Goal: Information Seeking & Learning: Check status

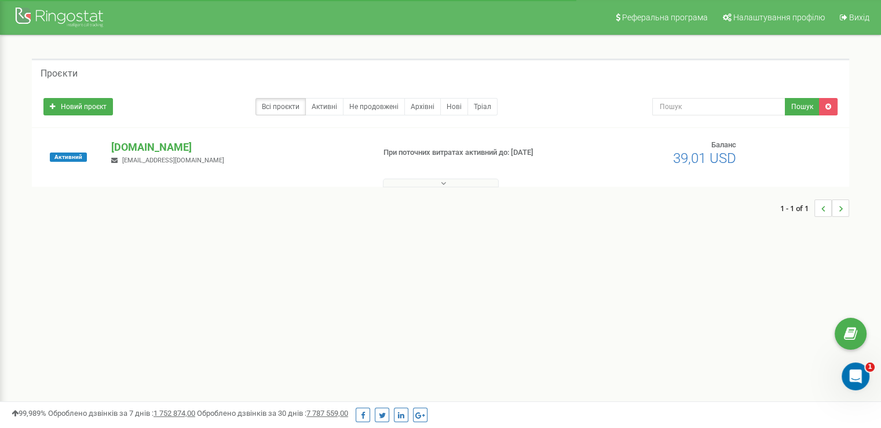
click at [443, 183] on icon at bounding box center [443, 183] width 5 height 8
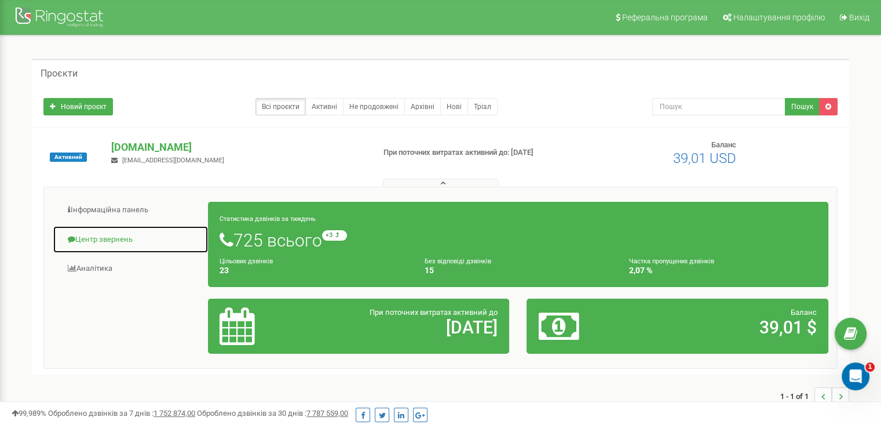
click at [105, 238] on link "Центр звернень" at bounding box center [131, 239] width 156 height 28
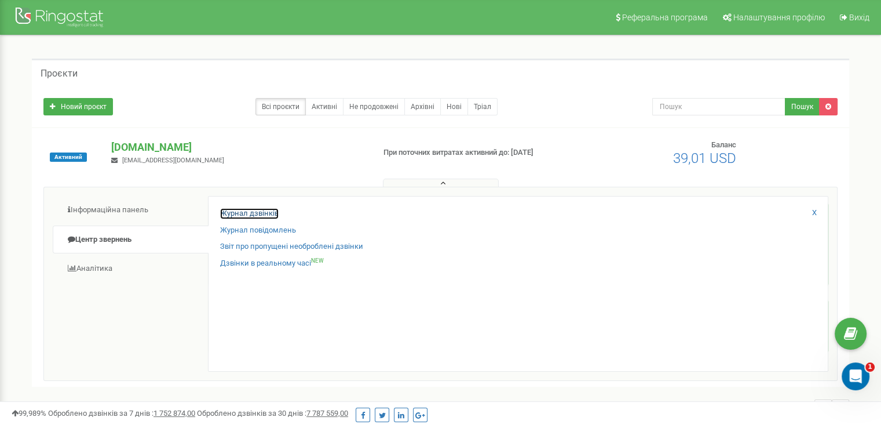
click at [240, 214] on link "Журнал дзвінків" at bounding box center [249, 213] width 59 height 11
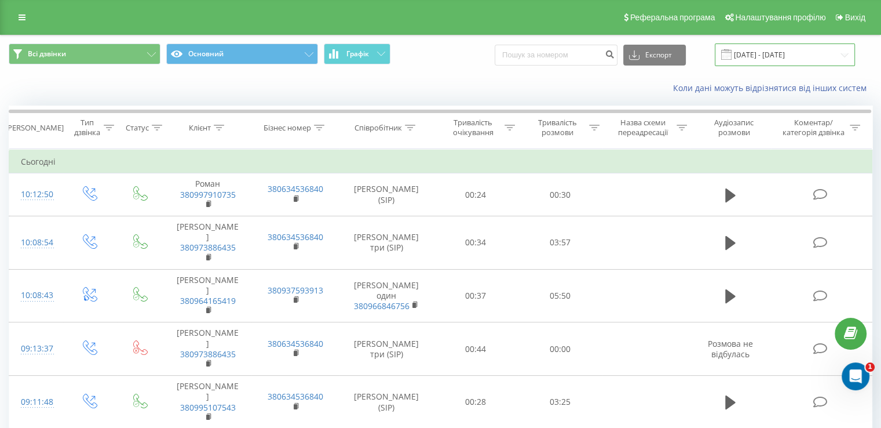
click at [792, 55] on input "21.07.2025 - 21.08.2025" at bounding box center [785, 54] width 140 height 23
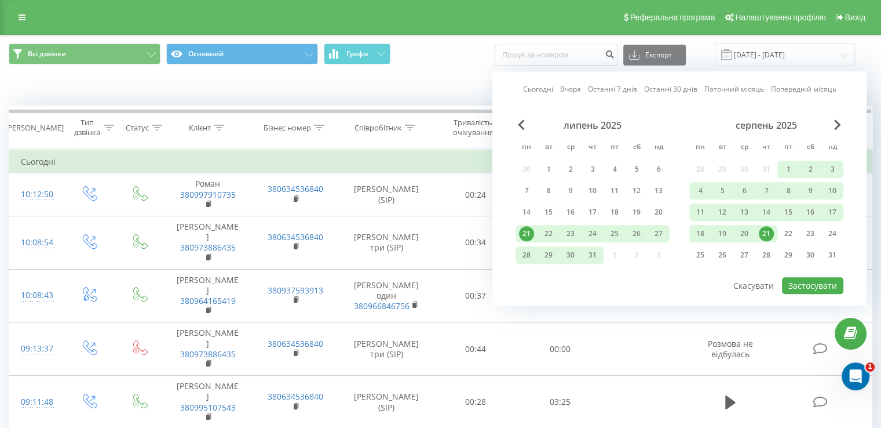
click at [767, 231] on div "21" at bounding box center [766, 233] width 15 height 15
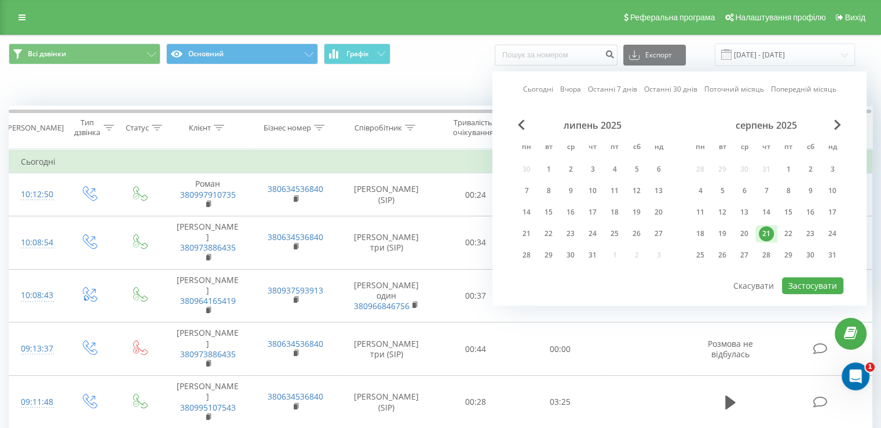
click at [767, 231] on div "21" at bounding box center [766, 233] width 15 height 15
click at [820, 283] on button "Застосувати" at bounding box center [812, 285] width 61 height 17
type input "21.08.2025 - 21.08.2025"
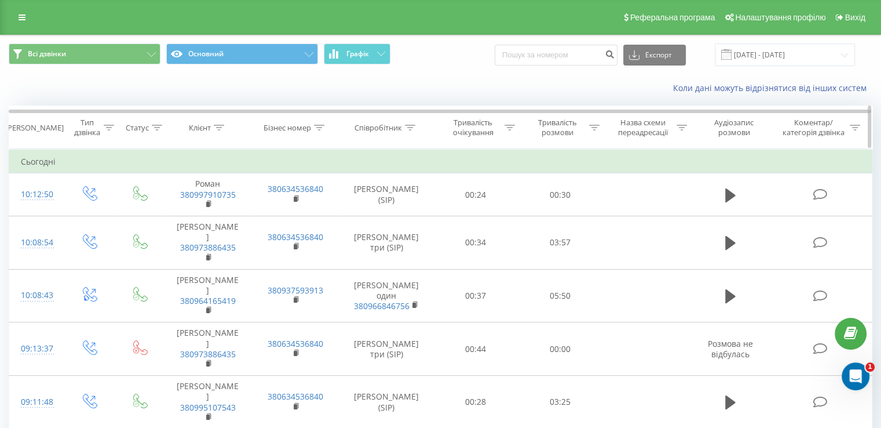
click at [408, 126] on icon at bounding box center [410, 128] width 10 height 6
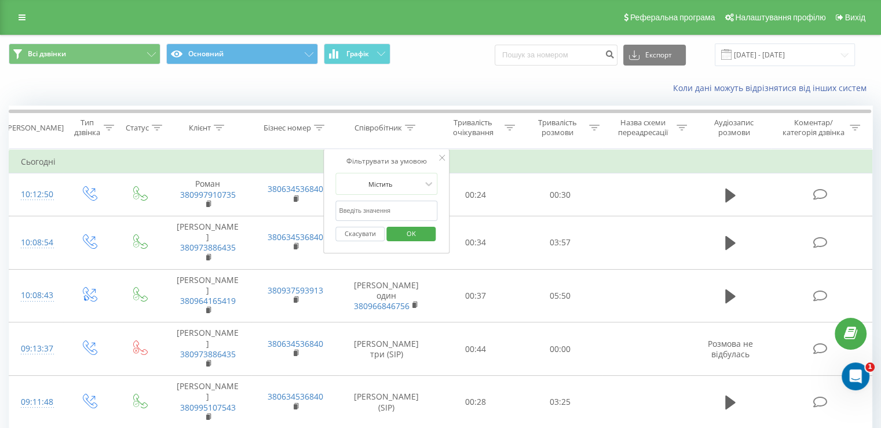
click at [385, 211] on input "text" at bounding box center [386, 210] width 102 height 20
type input "вікторія"
click at [402, 233] on span "OK" at bounding box center [411, 233] width 32 height 18
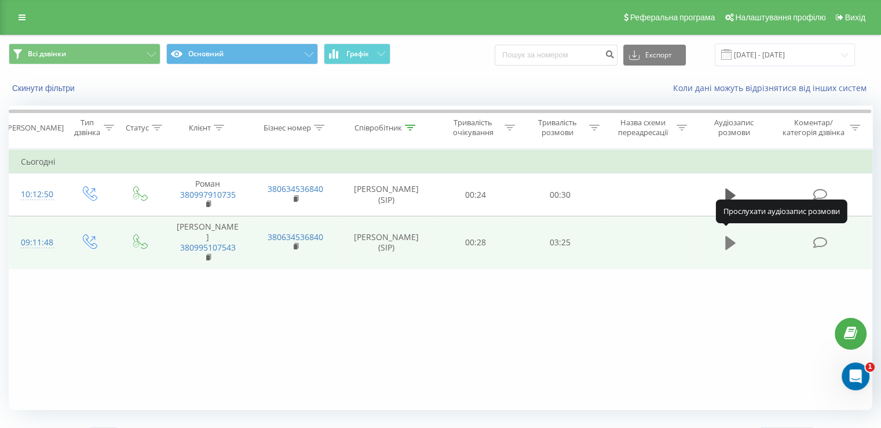
click at [731, 241] on icon at bounding box center [730, 243] width 10 height 16
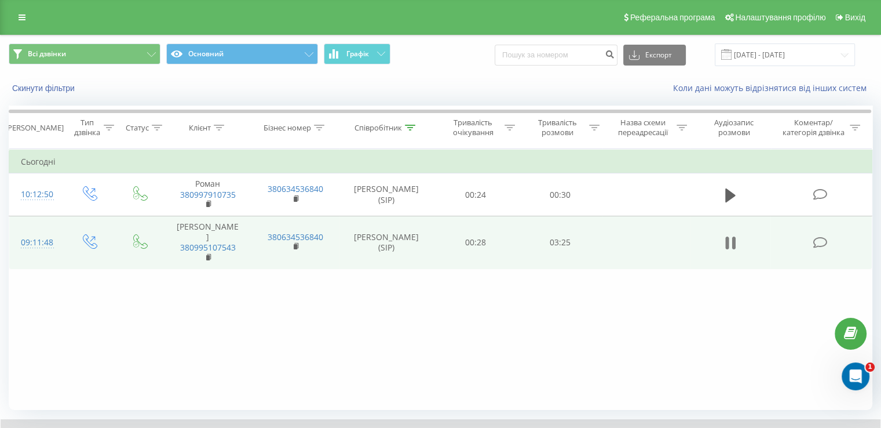
click at [729, 237] on icon at bounding box center [730, 243] width 10 height 16
click at [725, 236] on icon at bounding box center [730, 243] width 10 height 14
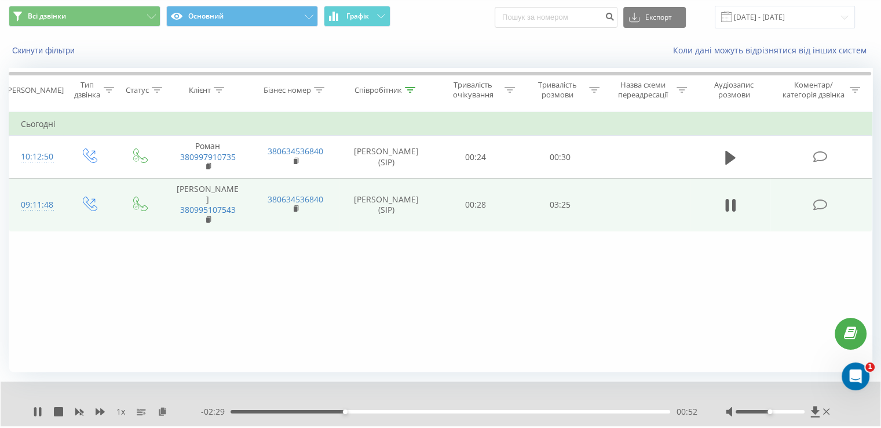
scroll to position [70, 0]
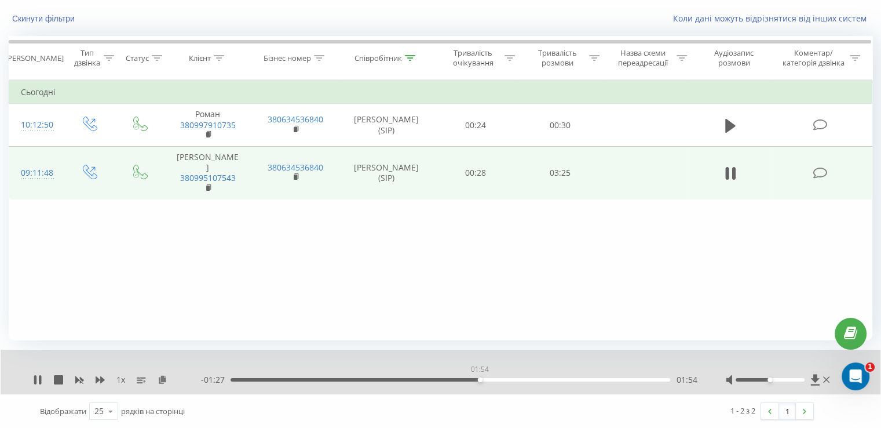
drag, startPoint x: 414, startPoint y: 377, endPoint x: 480, endPoint y: 382, distance: 65.7
click at [480, 382] on div "- 01:27 01:54 01:54" at bounding box center [449, 380] width 496 height 12
click at [568, 378] on div "01:57" at bounding box center [451, 379] width 440 height 3
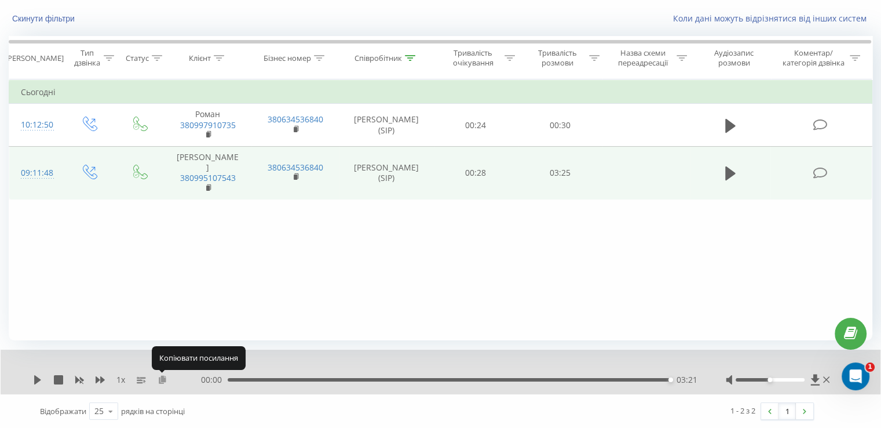
click at [162, 375] on icon at bounding box center [163, 379] width 10 height 8
click at [162, 382] on icon at bounding box center [163, 379] width 10 height 8
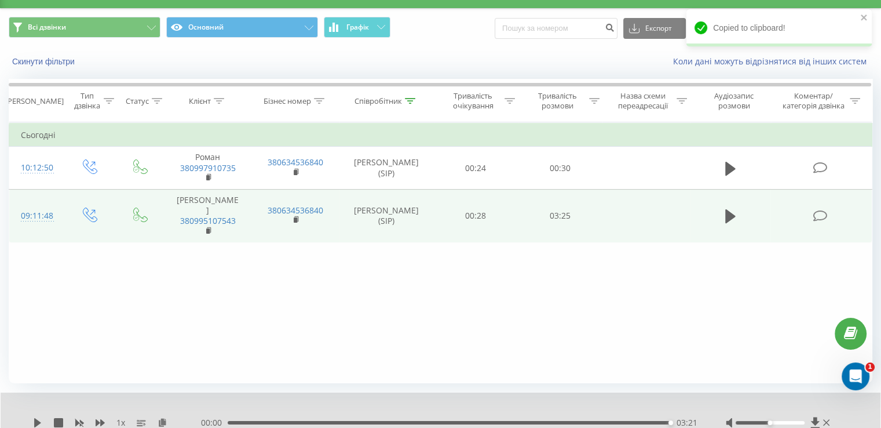
scroll to position [0, 0]
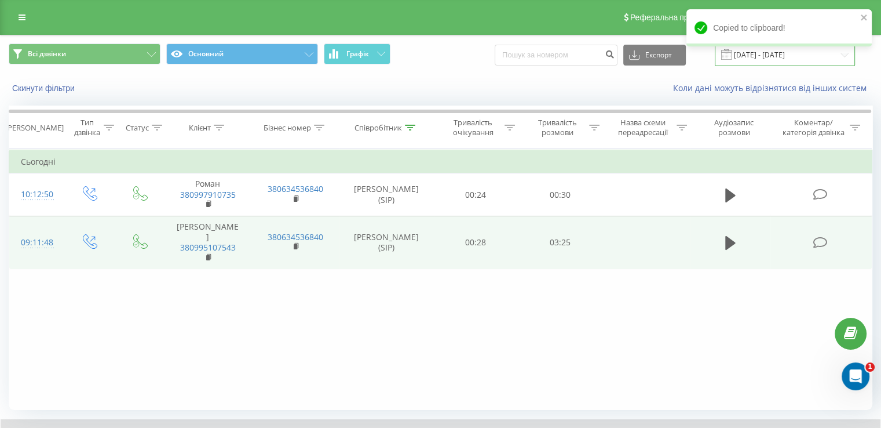
click at [768, 60] on input "21.08.2025 - 21.08.2025" at bounding box center [785, 54] width 140 height 23
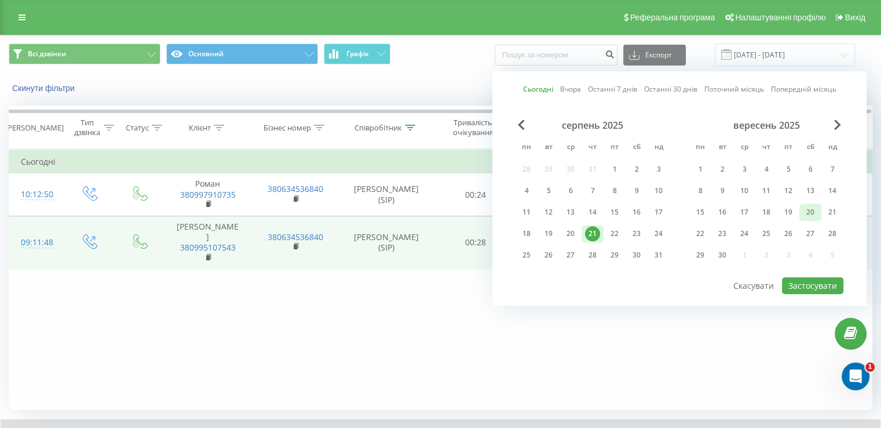
click at [806, 211] on div "20" at bounding box center [810, 211] width 15 height 15
click at [813, 282] on button "Застосувати" at bounding box center [812, 285] width 61 height 17
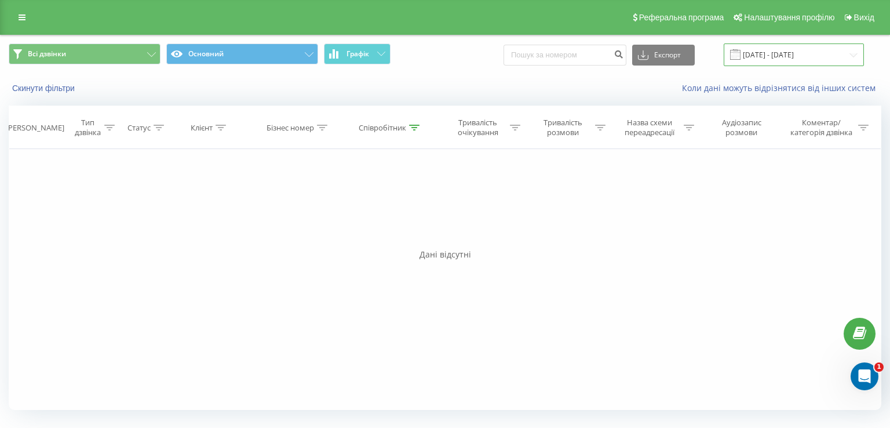
click at [780, 53] on input "20.09.2025 - 20.09.2025" at bounding box center [794, 54] width 140 height 23
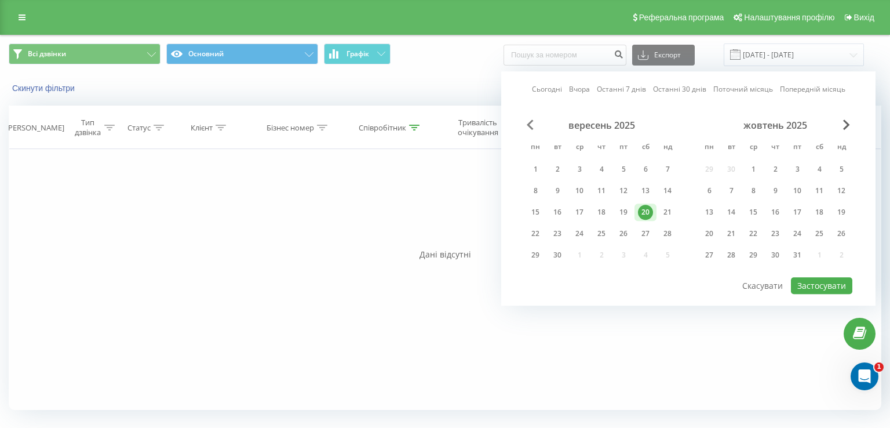
click at [527, 122] on span "Previous Month" at bounding box center [530, 124] width 7 height 10
click at [584, 233] on div "20" at bounding box center [579, 233] width 15 height 15
click at [803, 279] on button "Застосувати" at bounding box center [821, 285] width 61 height 17
type input "20.08.2025 - 20.08.2025"
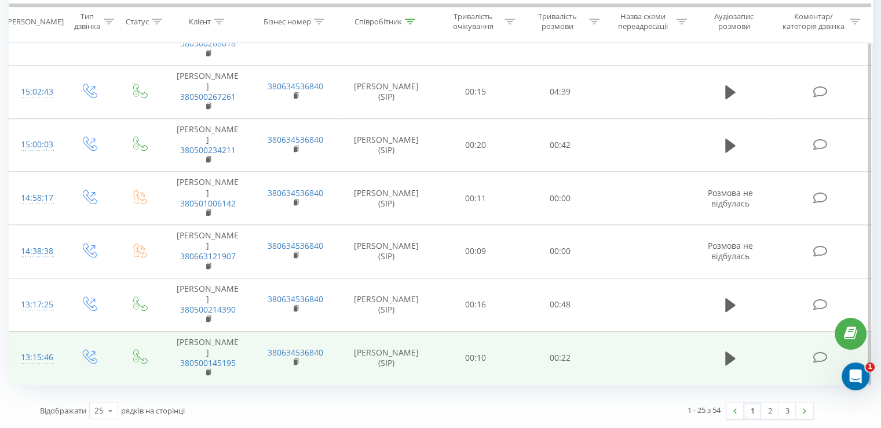
scroll to position [1231, 0]
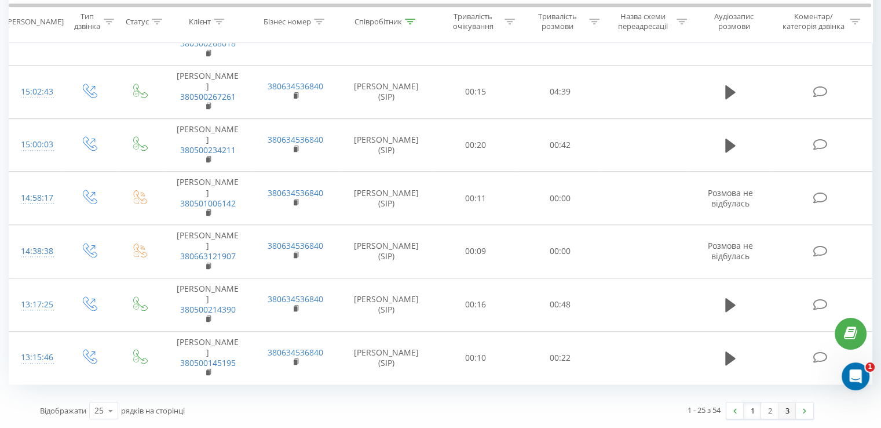
click at [788, 414] on link "3" at bounding box center [787, 410] width 17 height 16
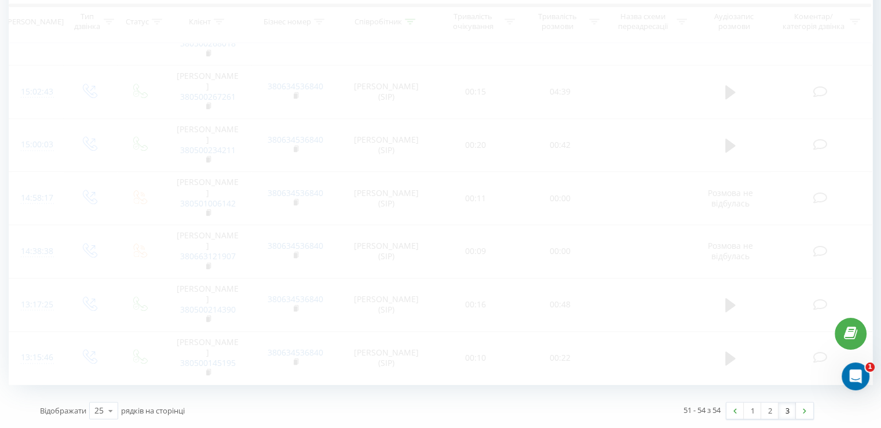
scroll to position [25, 0]
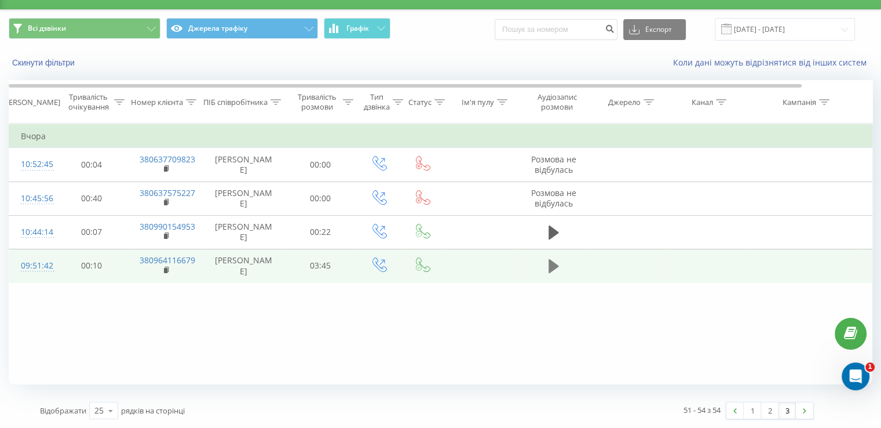
click at [557, 264] on icon at bounding box center [554, 266] width 10 height 16
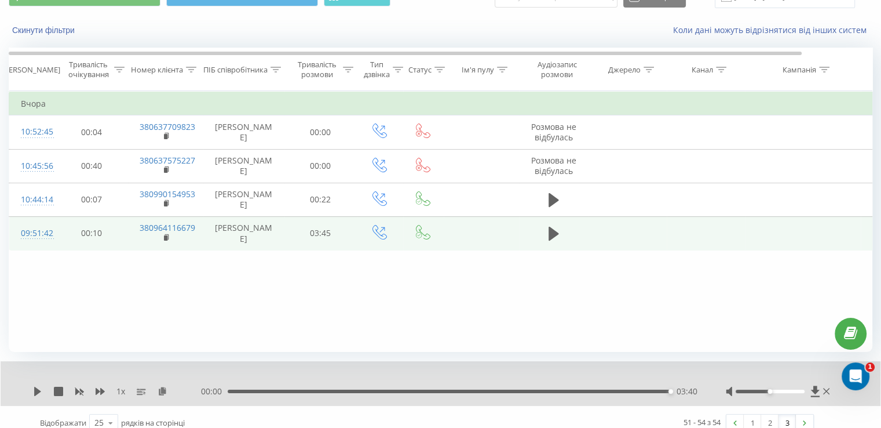
scroll to position [70, 0]
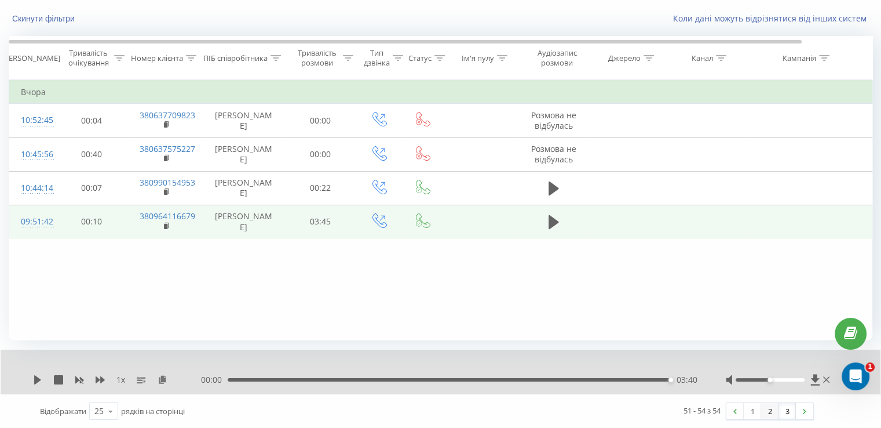
click at [772, 412] on link "2" at bounding box center [769, 411] width 17 height 16
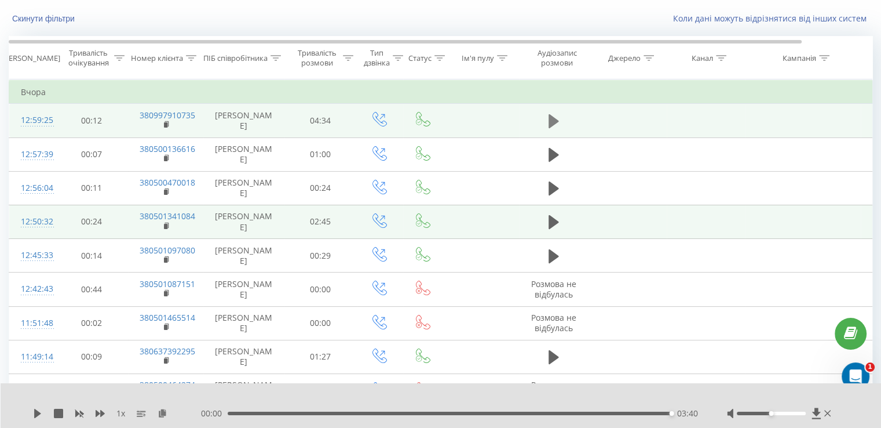
click at [551, 119] on icon at bounding box center [554, 121] width 10 height 14
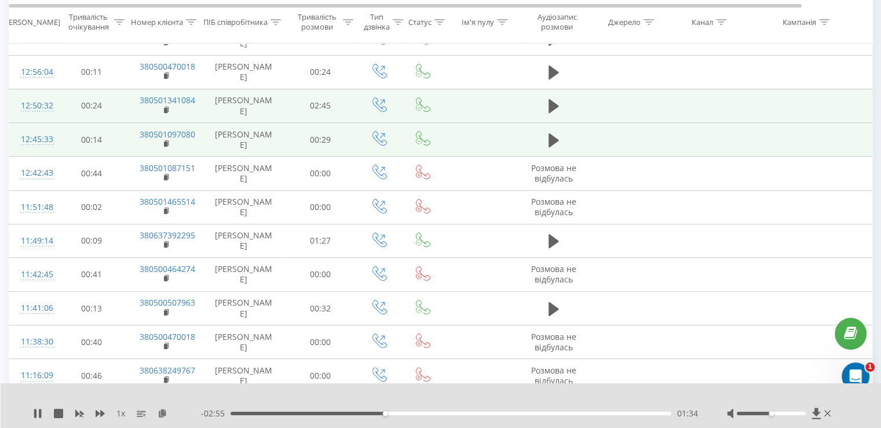
scroll to position [301, 0]
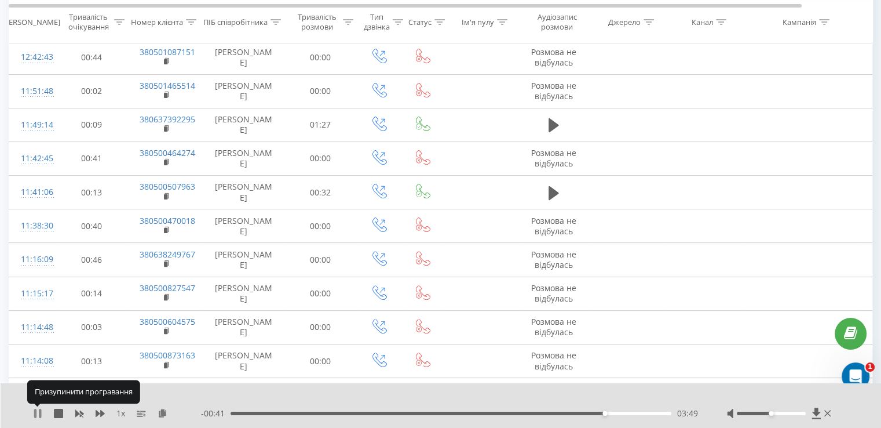
click at [36, 413] on icon at bounding box center [37, 412] width 9 height 9
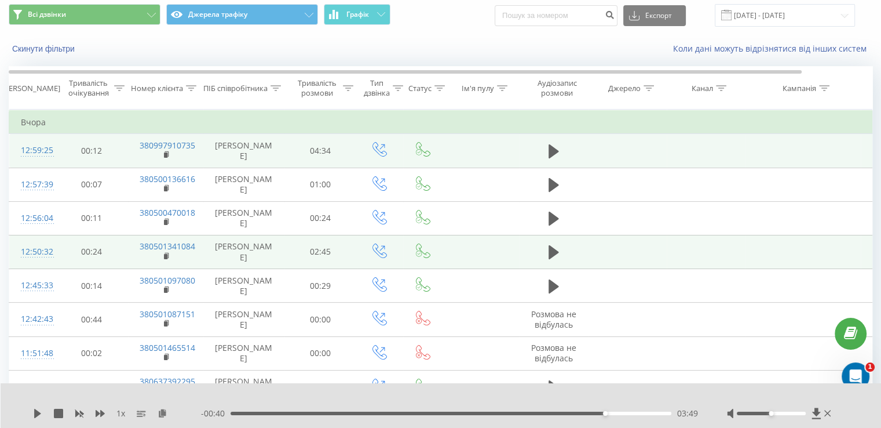
scroll to position [58, 0]
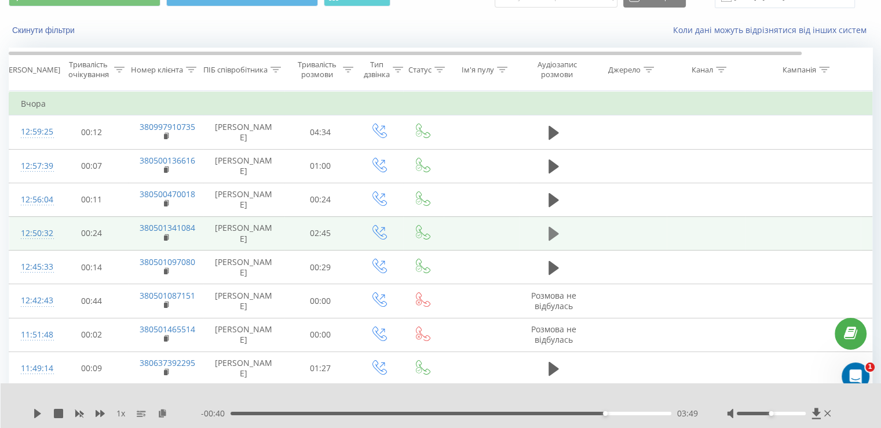
click at [550, 235] on icon at bounding box center [554, 233] width 10 height 14
click at [371, 414] on div "00:44" at bounding box center [451, 412] width 441 height 3
click at [553, 231] on icon at bounding box center [554, 233] width 10 height 16
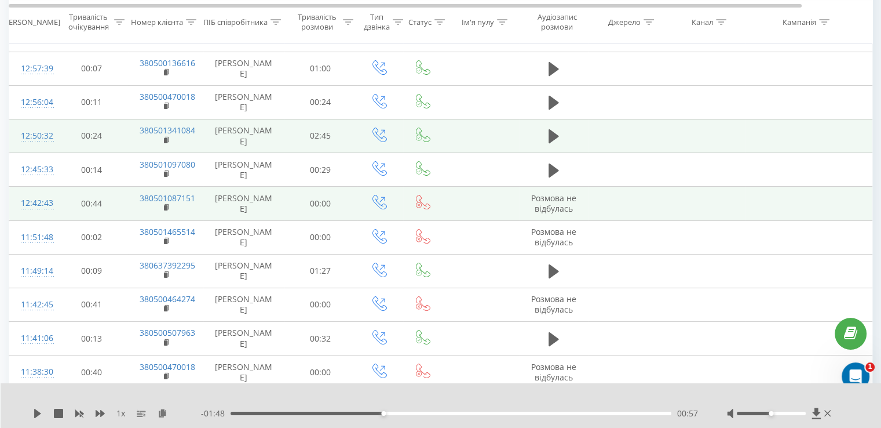
scroll to position [174, 0]
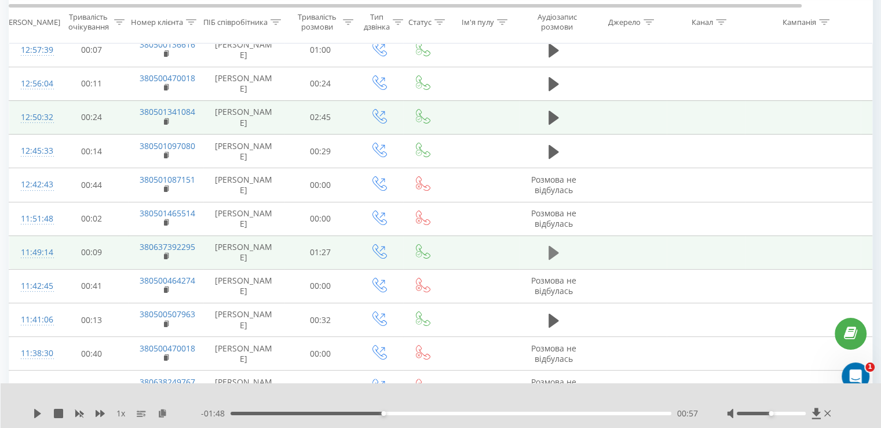
click at [546, 257] on button at bounding box center [553, 252] width 17 height 17
click at [556, 251] on icon at bounding box center [556, 252] width 3 height 13
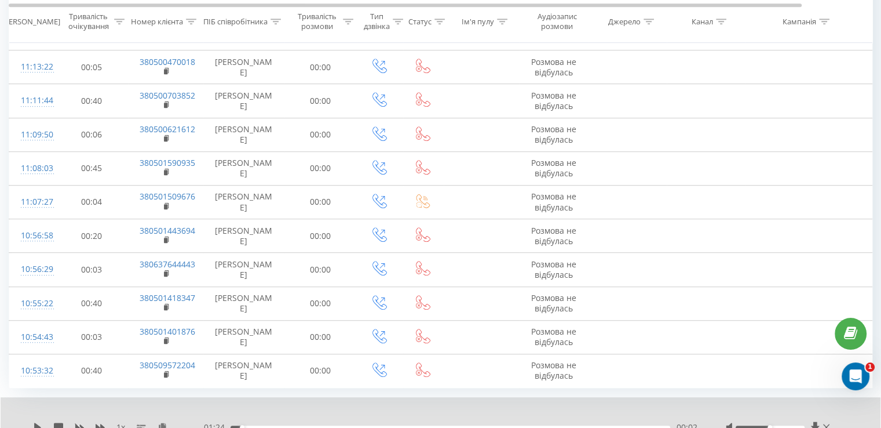
scroll to position [673, 0]
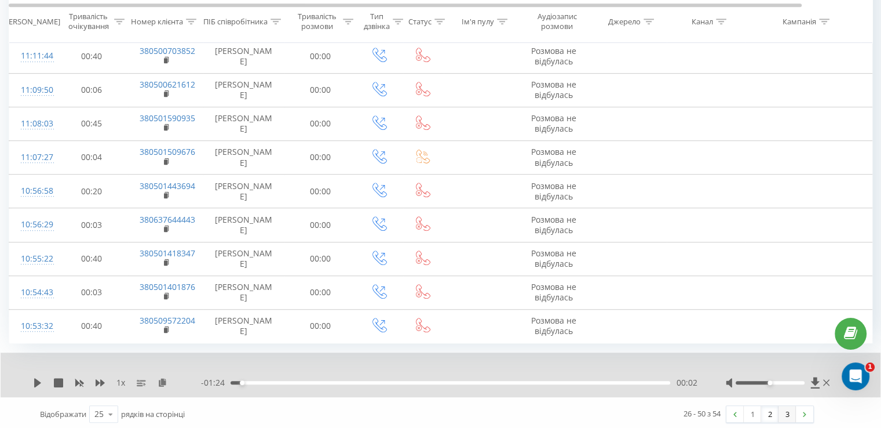
click at [788, 415] on link "3" at bounding box center [787, 413] width 17 height 16
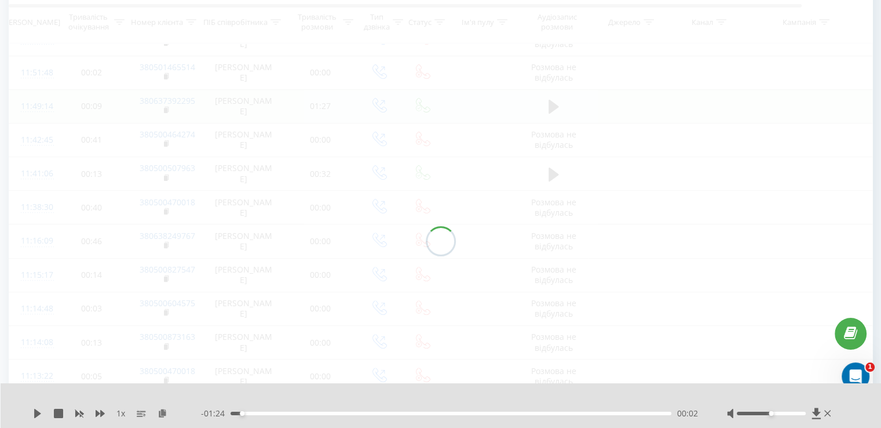
scroll to position [70, 0]
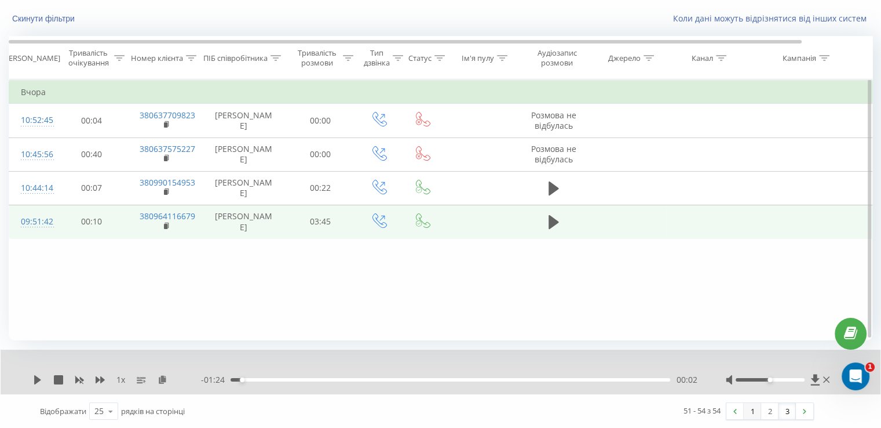
click at [752, 414] on link "1" at bounding box center [752, 411] width 17 height 16
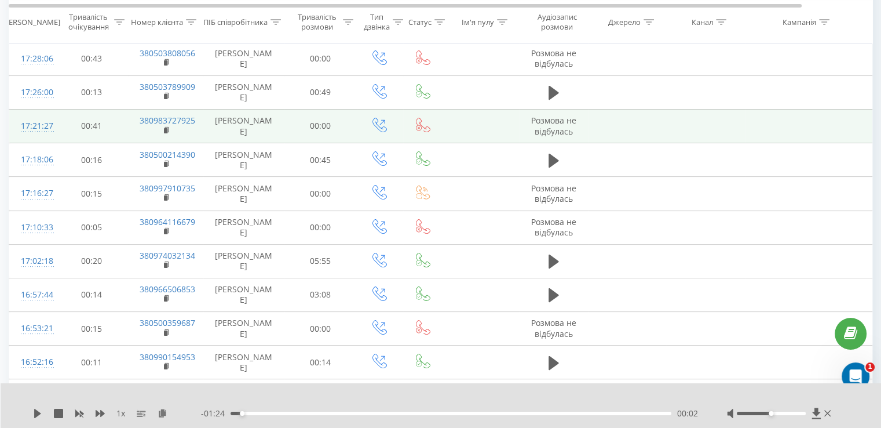
scroll to position [185, 0]
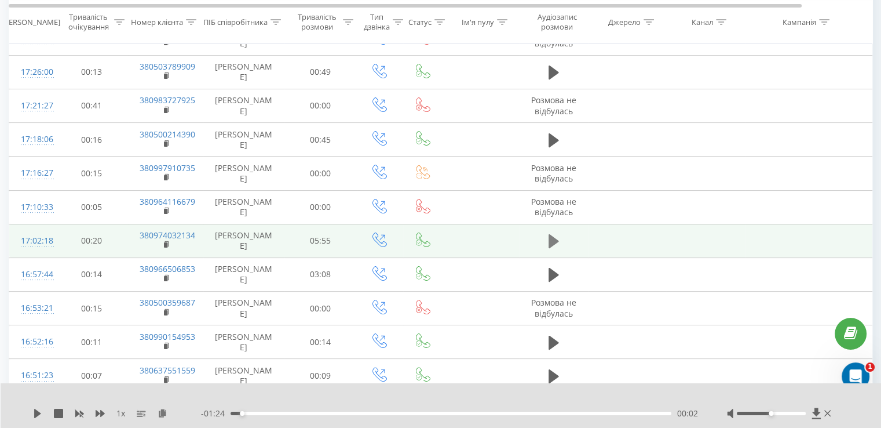
click at [551, 240] on icon at bounding box center [554, 241] width 10 height 14
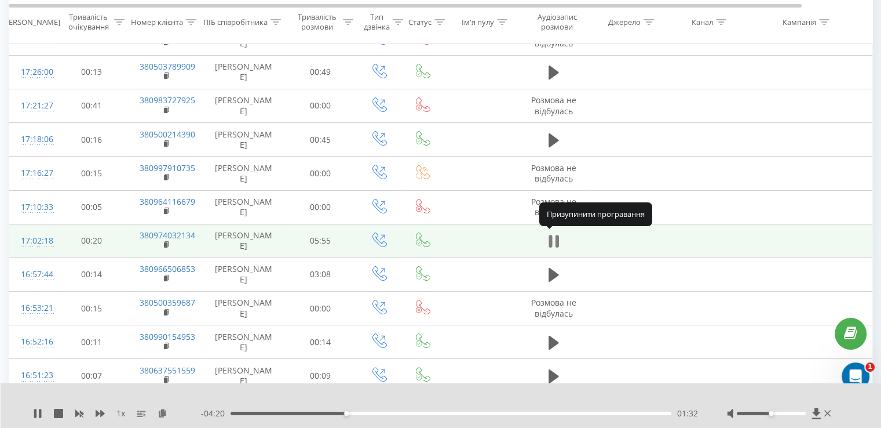
click at [557, 239] on icon at bounding box center [556, 241] width 3 height 13
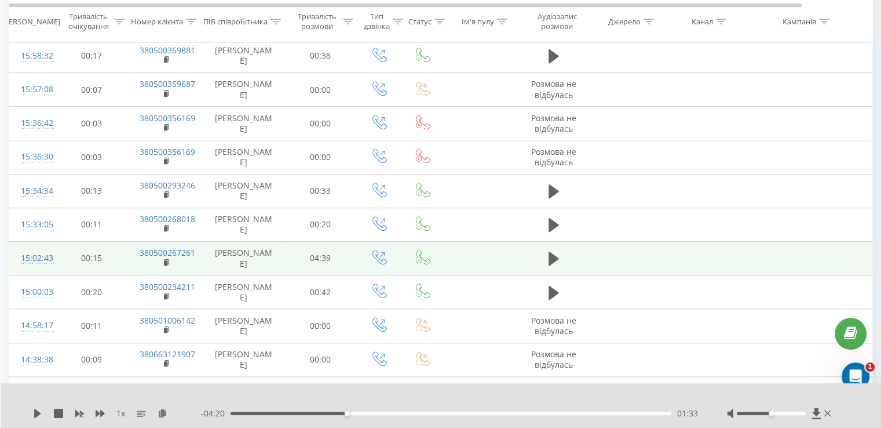
scroll to position [591, 0]
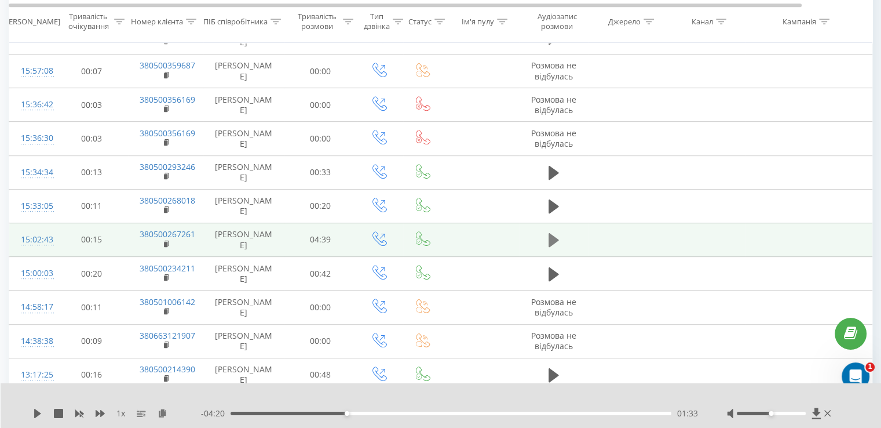
click at [550, 235] on icon at bounding box center [554, 240] width 10 height 14
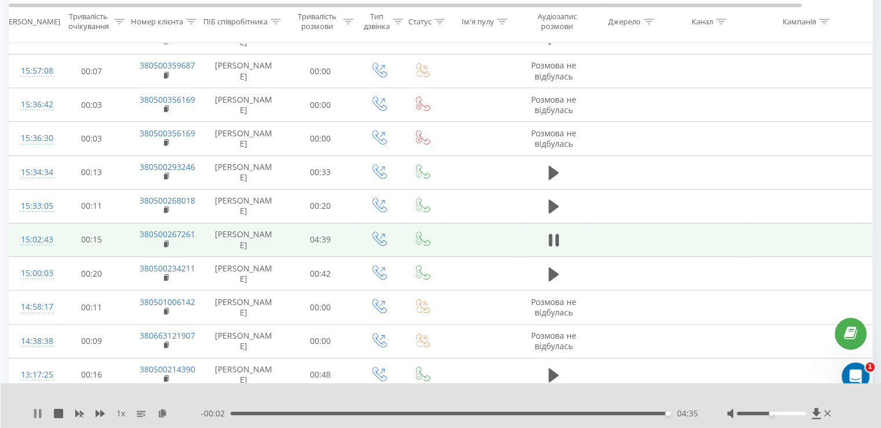
click at [39, 413] on icon at bounding box center [40, 412] width 2 height 9
click at [164, 411] on icon at bounding box center [163, 412] width 10 height 8
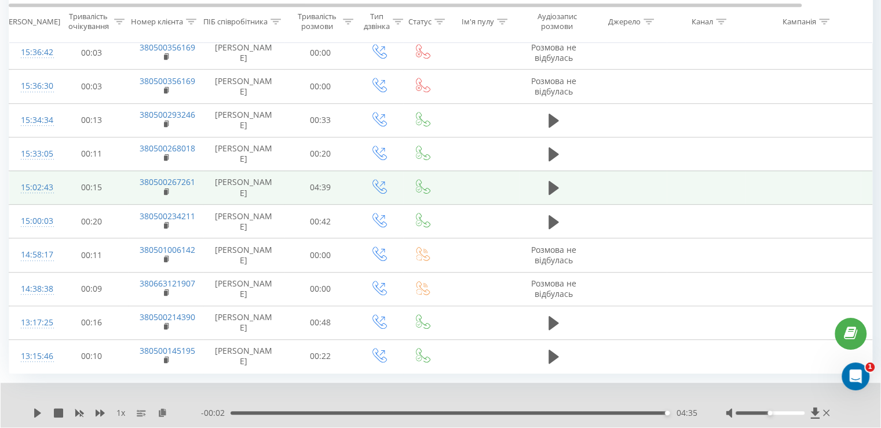
scroll to position [615, 0]
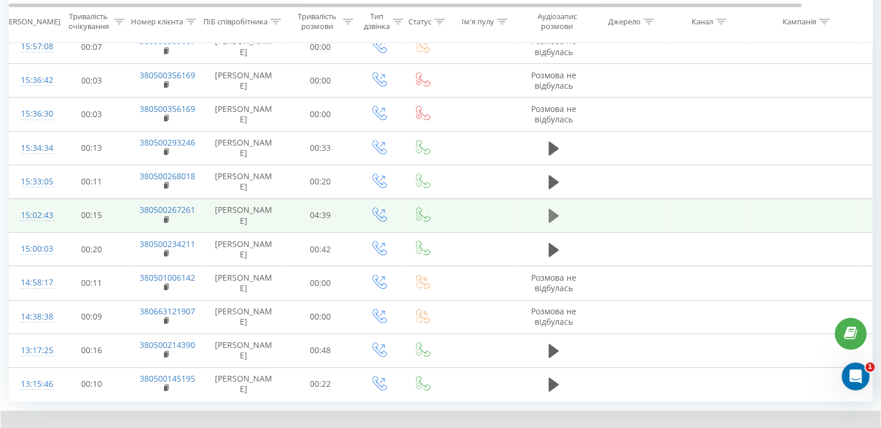
click at [551, 213] on icon at bounding box center [554, 216] width 10 height 14
click at [551, 213] on icon at bounding box center [550, 215] width 3 height 13
click at [165, 217] on rect at bounding box center [165, 219] width 3 height 5
